Goal: Browse casually

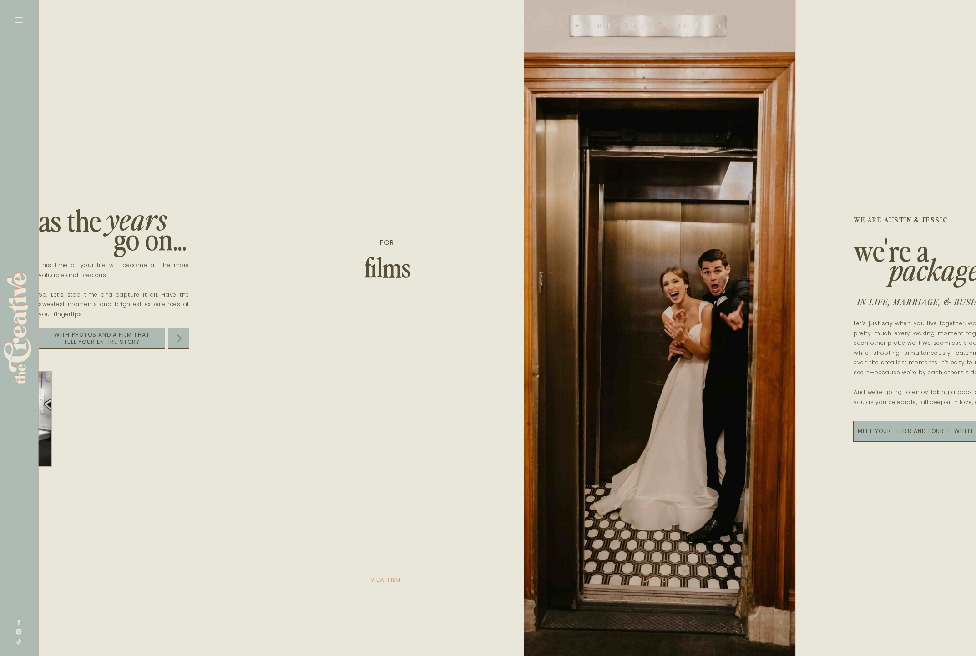
scroll to position [0, 1246]
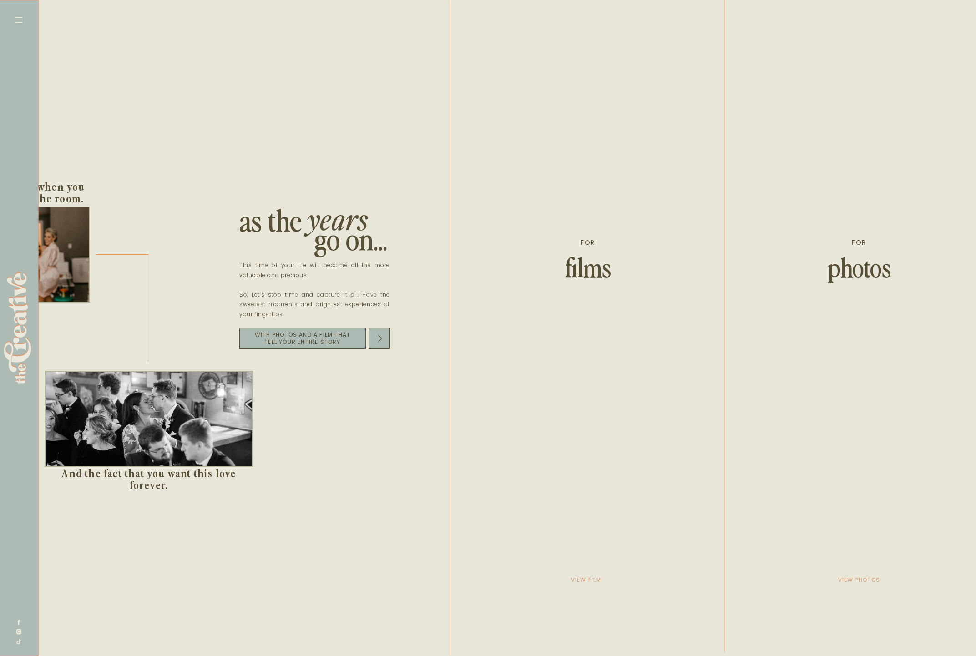
click at [590, 292] on div at bounding box center [587, 328] width 275 height 656
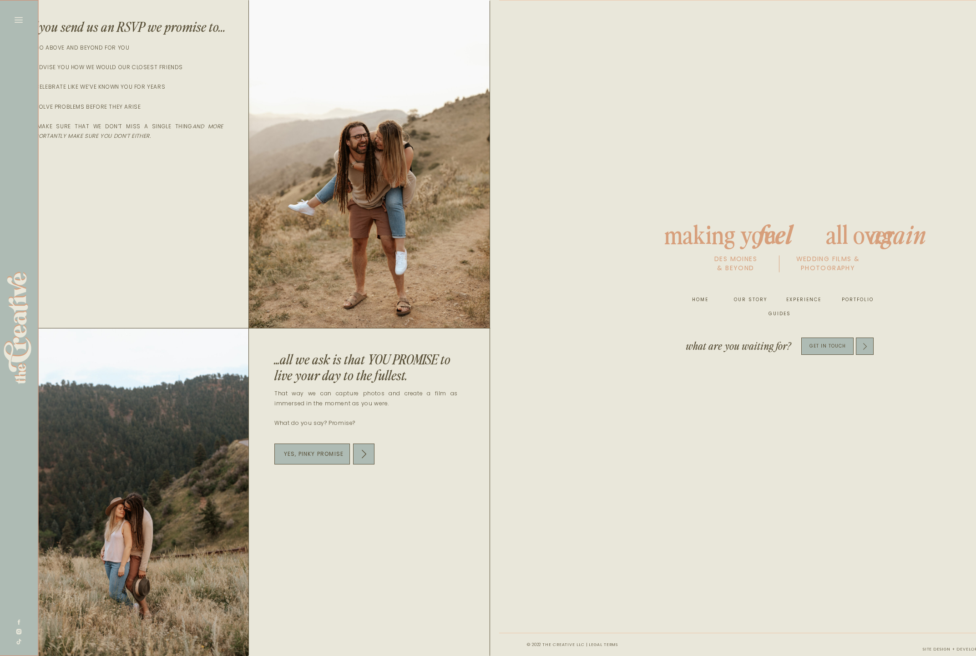
scroll to position [0, 4658]
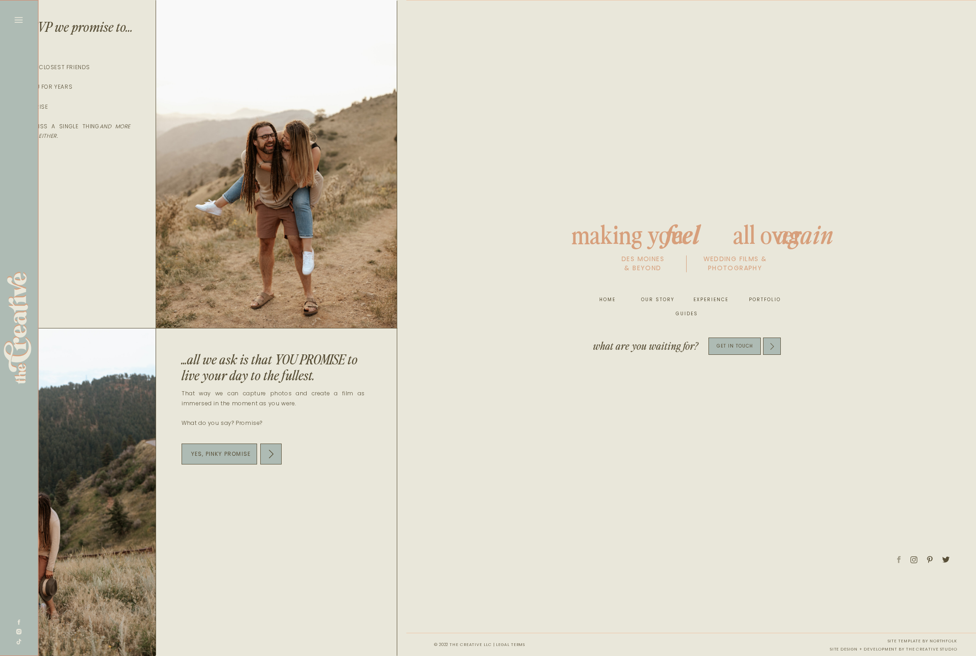
click at [902, 562] on icon at bounding box center [899, 559] width 7 height 9
click at [914, 559] on icon at bounding box center [914, 560] width 7 height 8
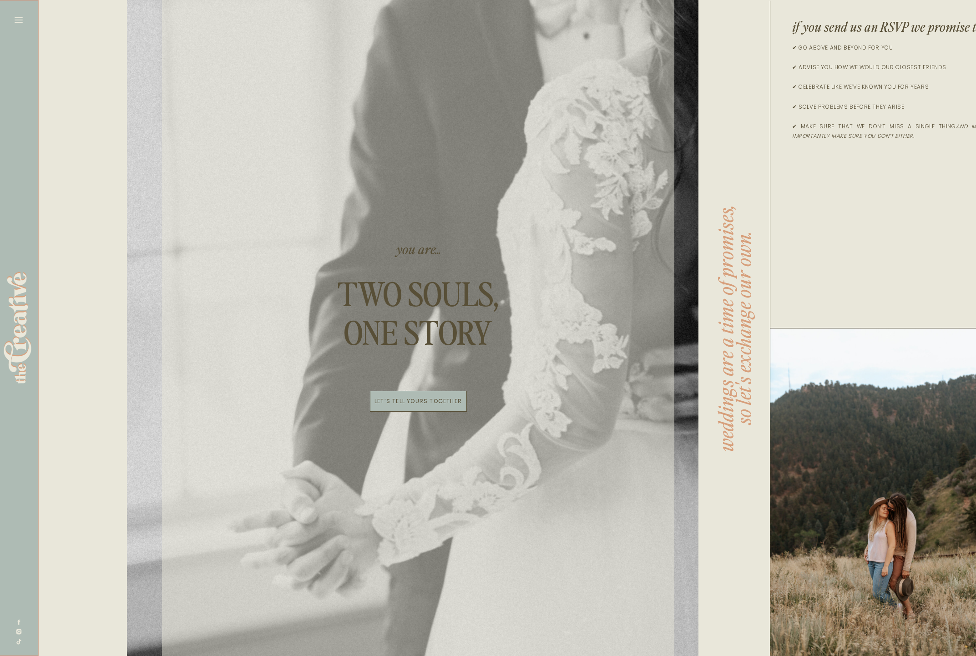
scroll to position [0, 3801]
click at [20, 622] on icon at bounding box center [19, 622] width 3 height 5
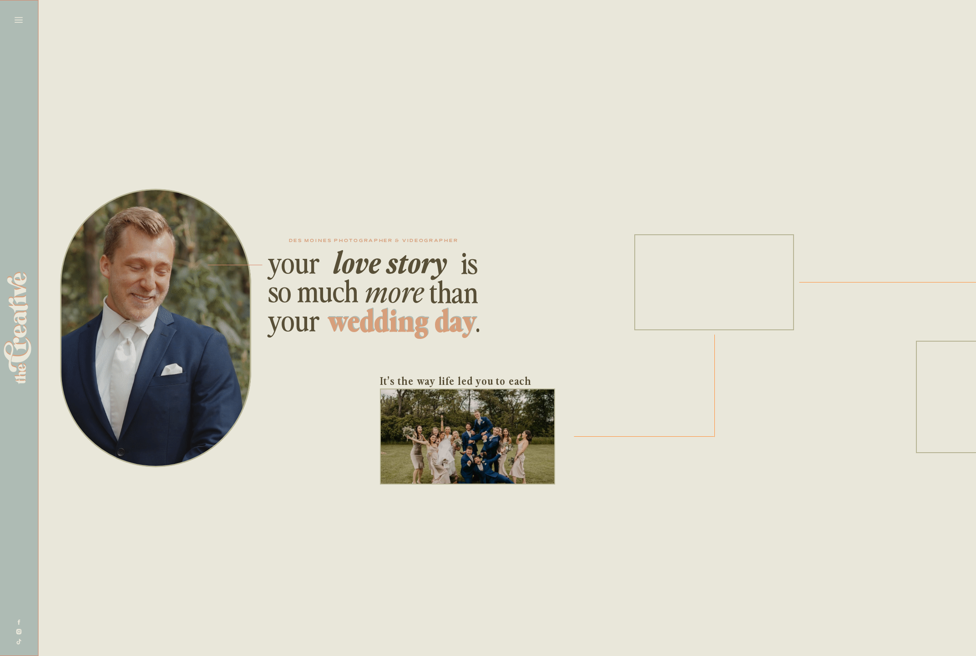
click at [71, 317] on div at bounding box center [155, 328] width 191 height 279
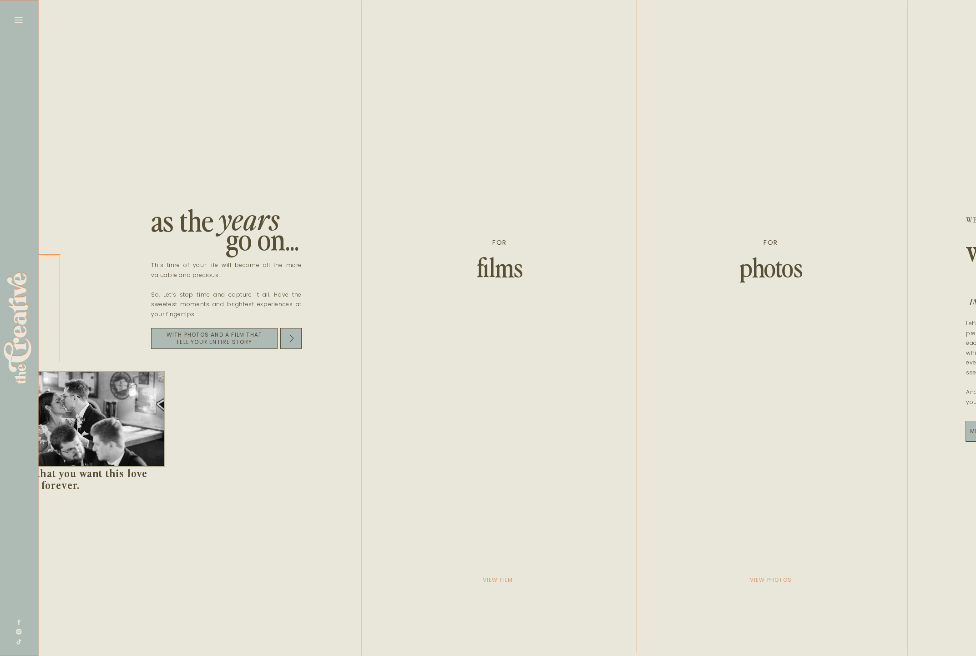
scroll to position [0, 1358]
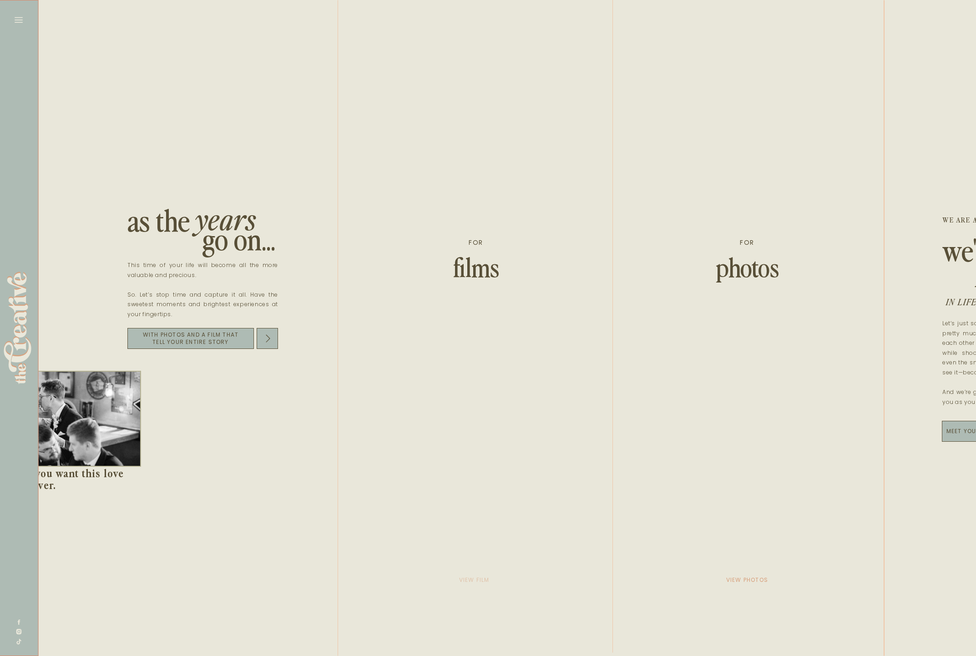
click at [479, 580] on p "view film" at bounding box center [474, 580] width 46 height 13
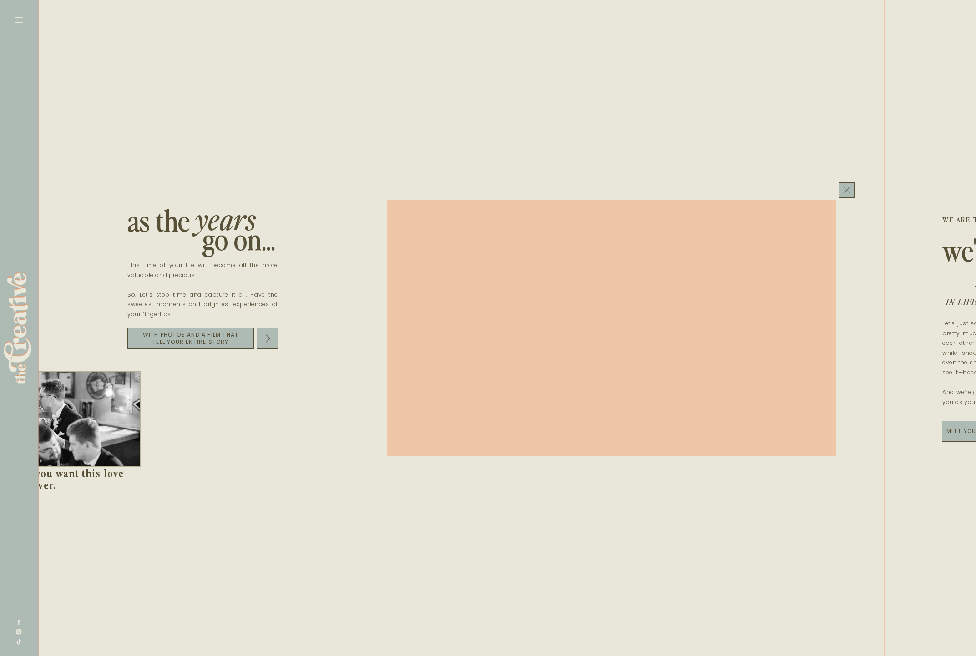
scroll to position [1, 1358]
click at [846, 189] on polygon at bounding box center [846, 188] width 5 height 5
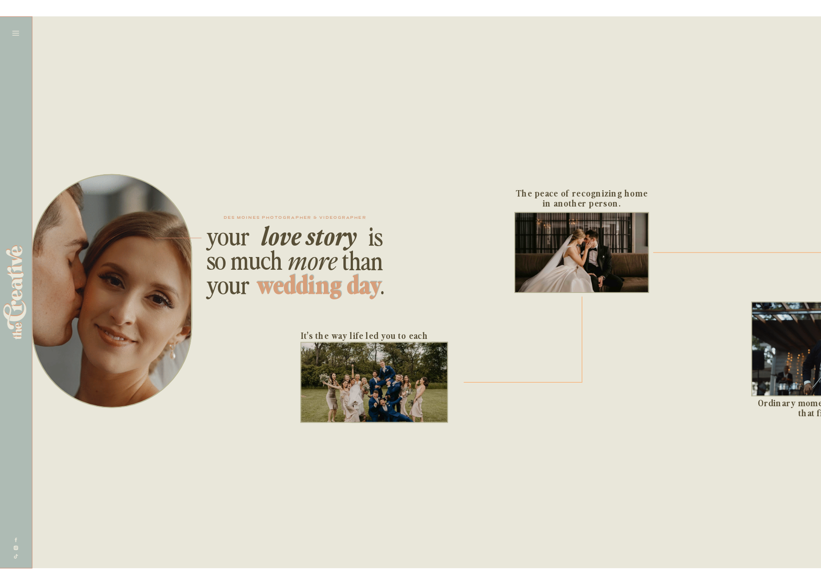
scroll to position [1, 0]
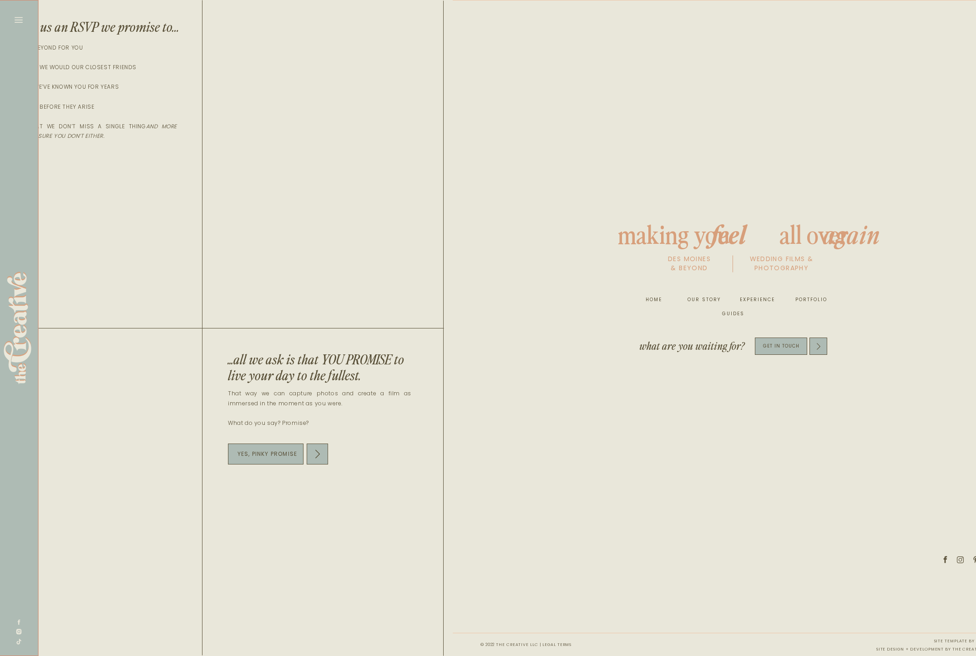
scroll to position [0, 4658]
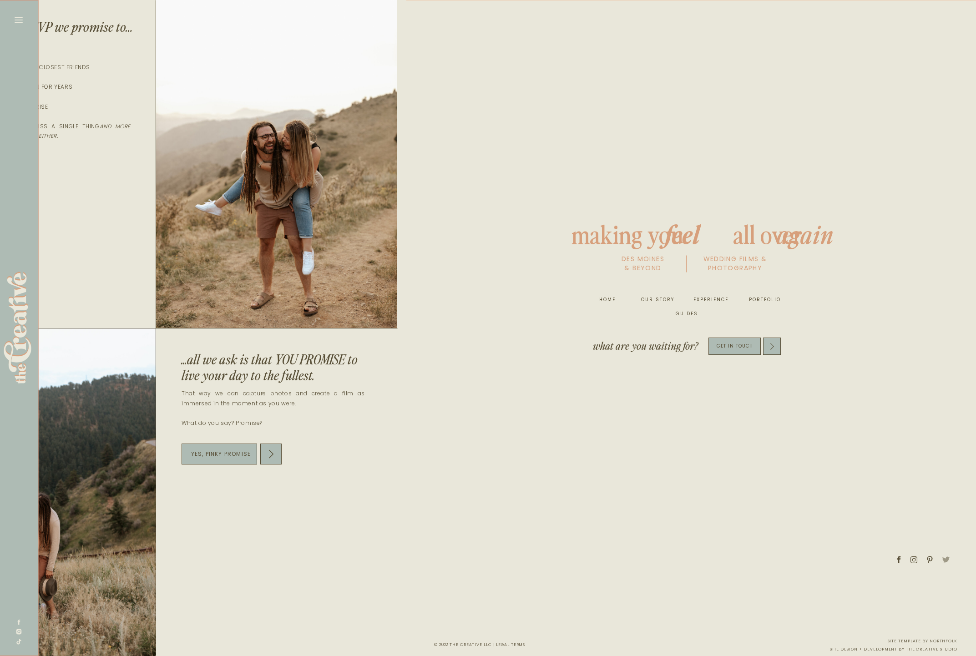
click at [947, 559] on icon at bounding box center [945, 560] width 7 height 6
